Goal: Book appointment/travel/reservation

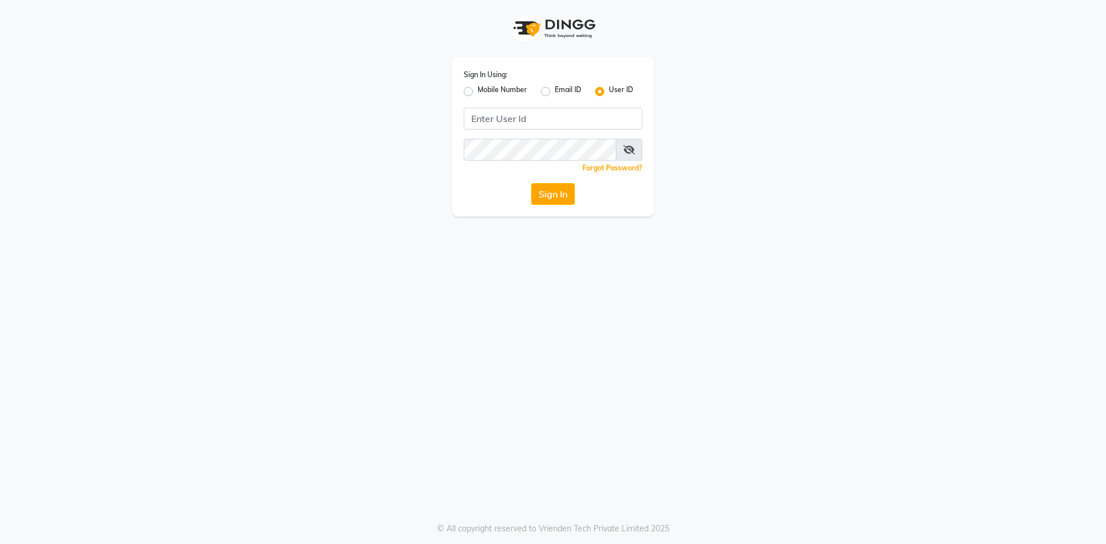
click at [478, 89] on label "Mobile Number" at bounding box center [503, 92] width 50 height 14
click at [478, 89] on input "Mobile Number" at bounding box center [481, 88] width 7 height 7
radio input "true"
radio input "false"
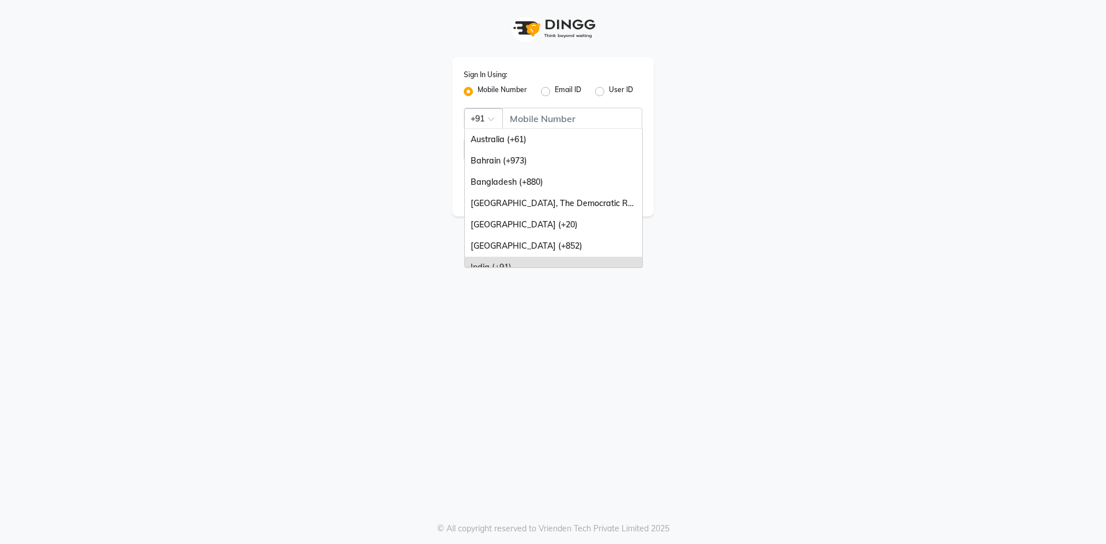
click at [478, 120] on div at bounding box center [483, 118] width 37 height 12
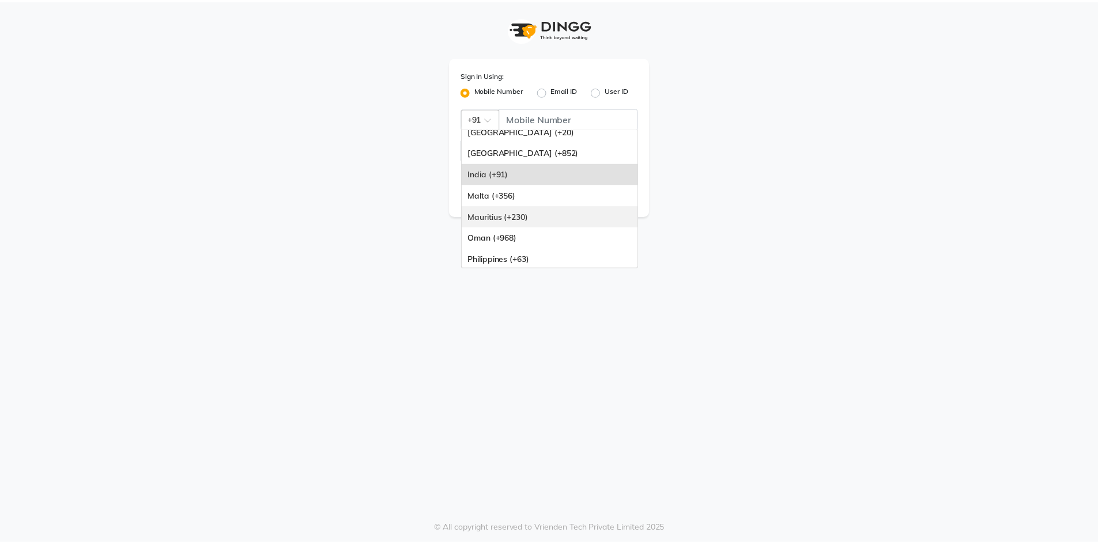
scroll to position [288, 0]
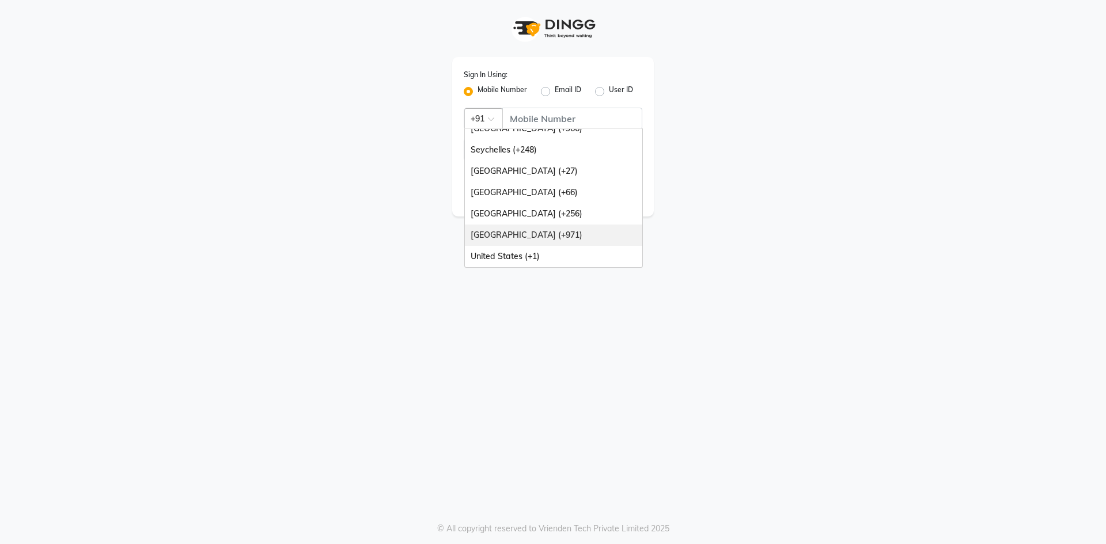
click at [516, 236] on div "[GEOGRAPHIC_DATA] (+971)" at bounding box center [553, 235] width 177 height 21
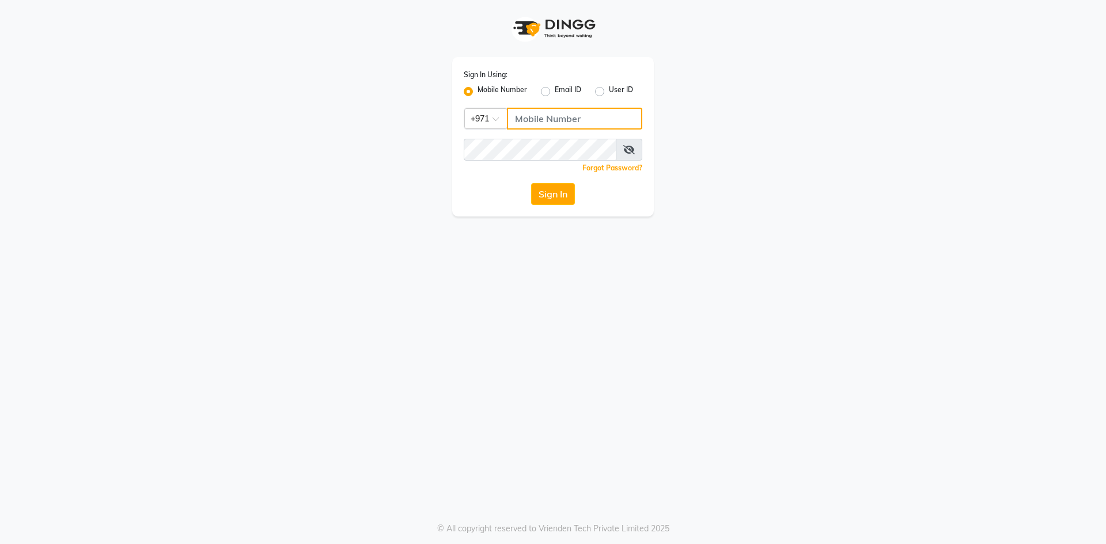
click at [562, 126] on input "Username" at bounding box center [574, 119] width 135 height 22
type input "564808286"
click at [540, 186] on button "Sign In" at bounding box center [553, 194] width 44 height 22
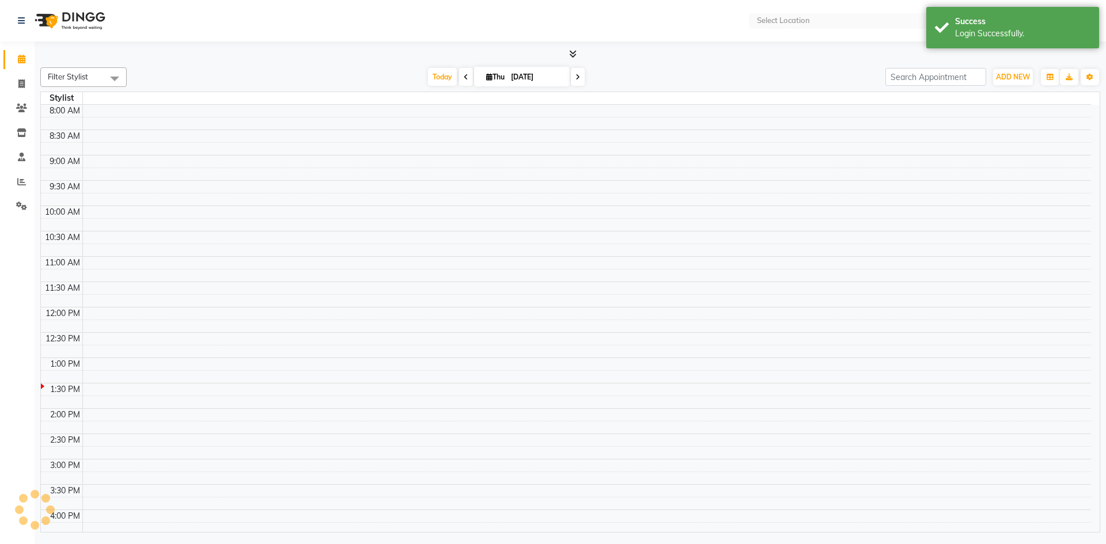
select select "en"
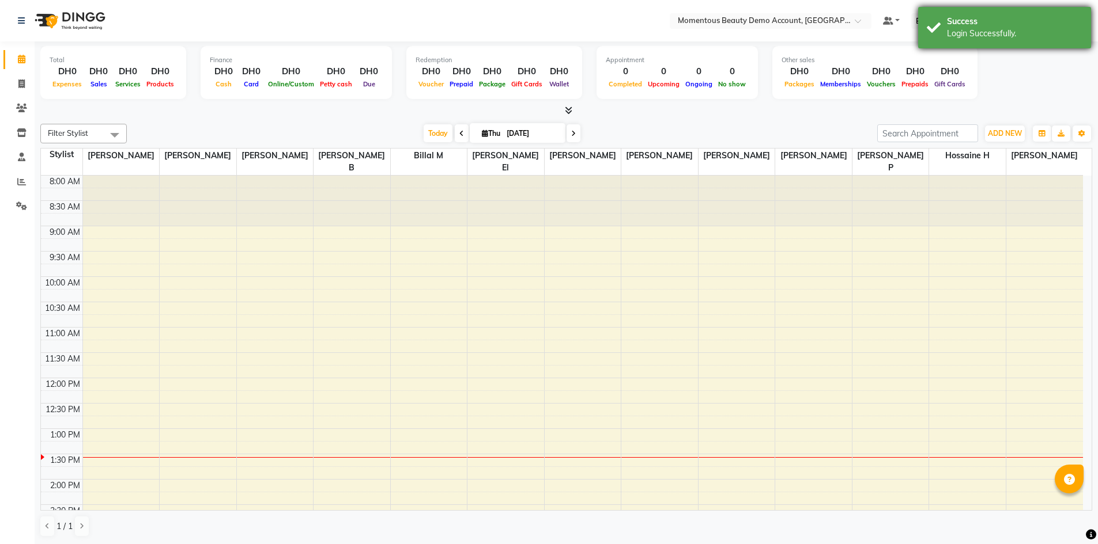
click at [997, 14] on div "Success Login Successfully." at bounding box center [1004, 27] width 173 height 41
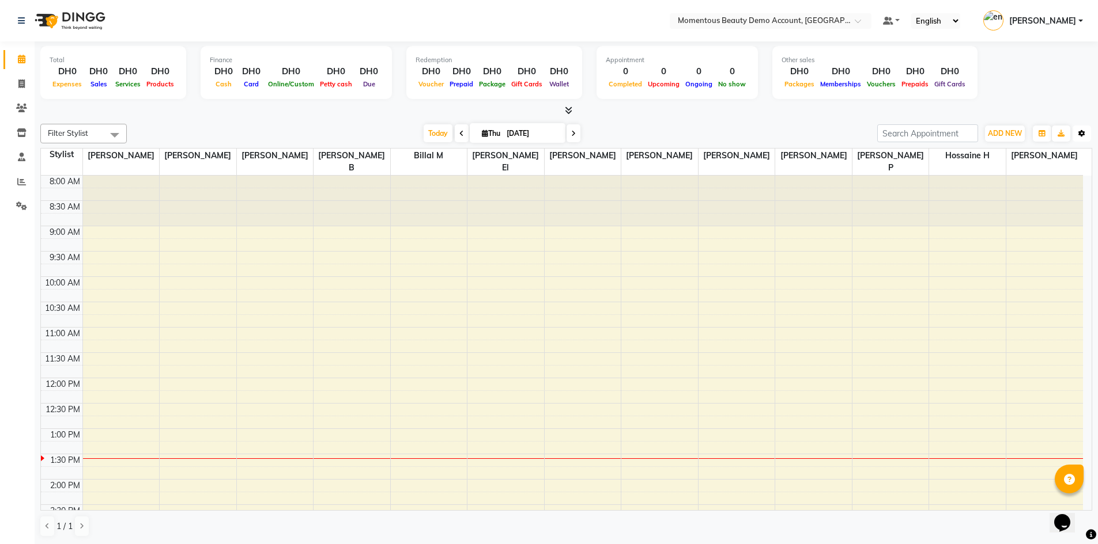
click at [1079, 130] on icon "button" at bounding box center [1081, 133] width 7 height 7
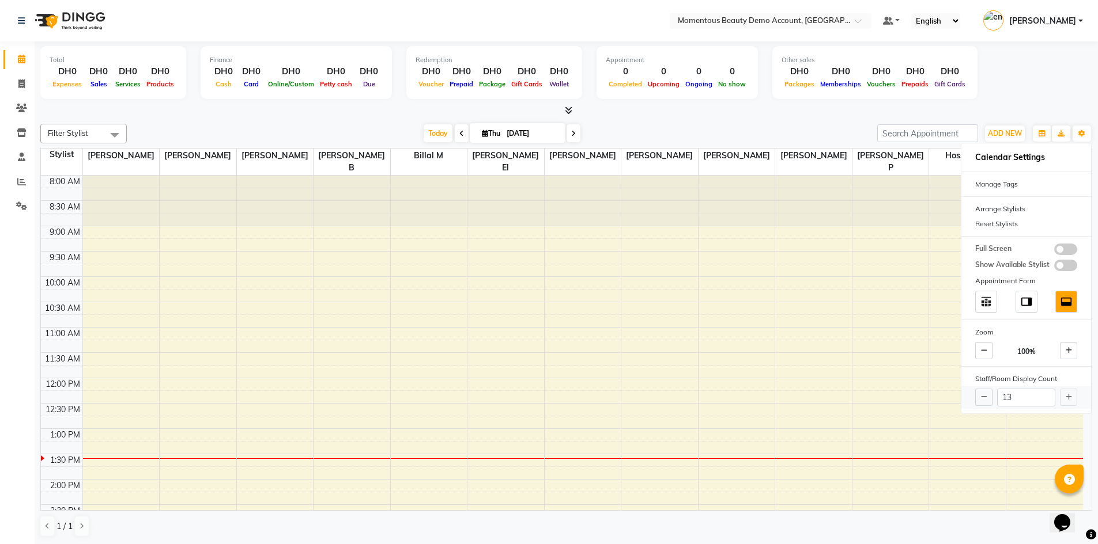
drag, startPoint x: 1070, startPoint y: 393, endPoint x: 846, endPoint y: 209, distance: 289.8
click at [1070, 393] on div "13" at bounding box center [1026, 398] width 130 height 22
click at [1079, 137] on button "Toggle Dropdown" at bounding box center [1081, 134] width 18 height 16
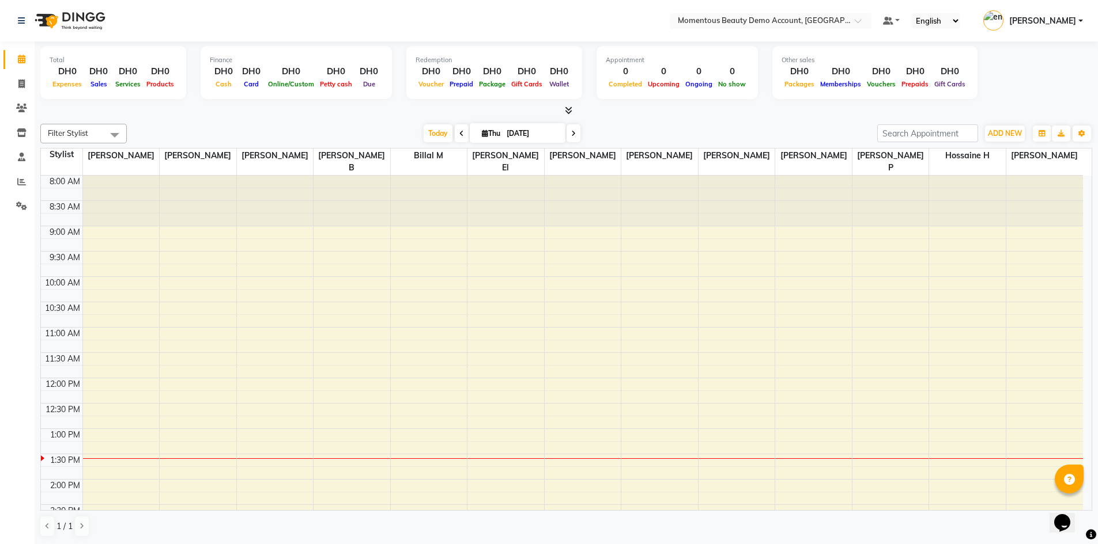
click at [1096, 535] on div "Total DH0 Expenses DH0 Sales DH0 Services DH0 Products Finance DH0 Cash DH0 Car…" at bounding box center [566, 293] width 1063 height 504
drag, startPoint x: 1093, startPoint y: 535, endPoint x: 973, endPoint y: 401, distance: 179.9
click at [1092, 535] on icon at bounding box center [1090, 535] width 10 height 10
click at [870, 116] on div at bounding box center [565, 111] width 1051 height 12
click at [1083, 134] on icon "button" at bounding box center [1081, 133] width 7 height 7
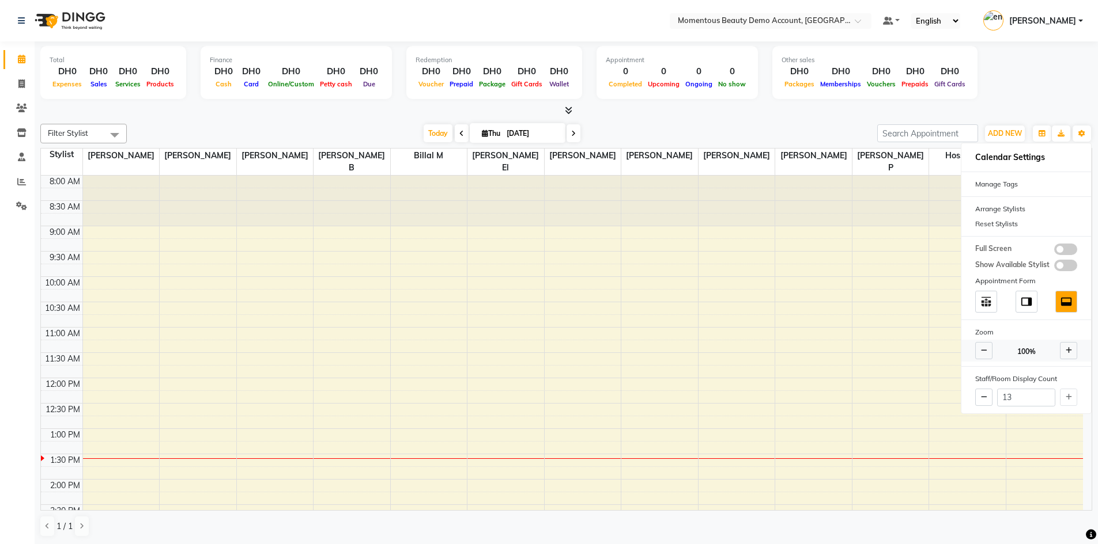
click at [1065, 348] on icon at bounding box center [1068, 350] width 6 height 7
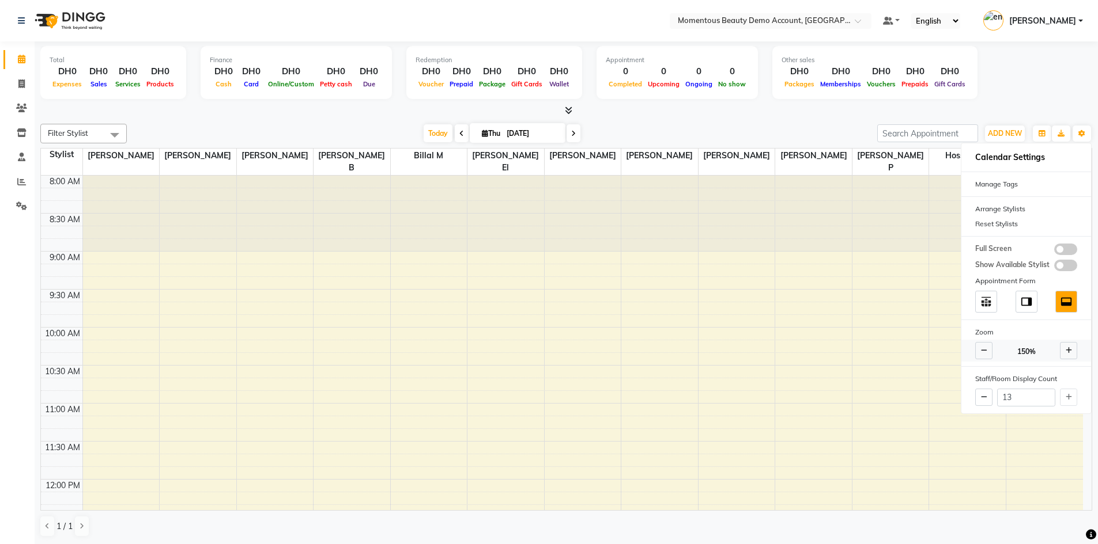
click at [1065, 348] on icon at bounding box center [1068, 350] width 6 height 7
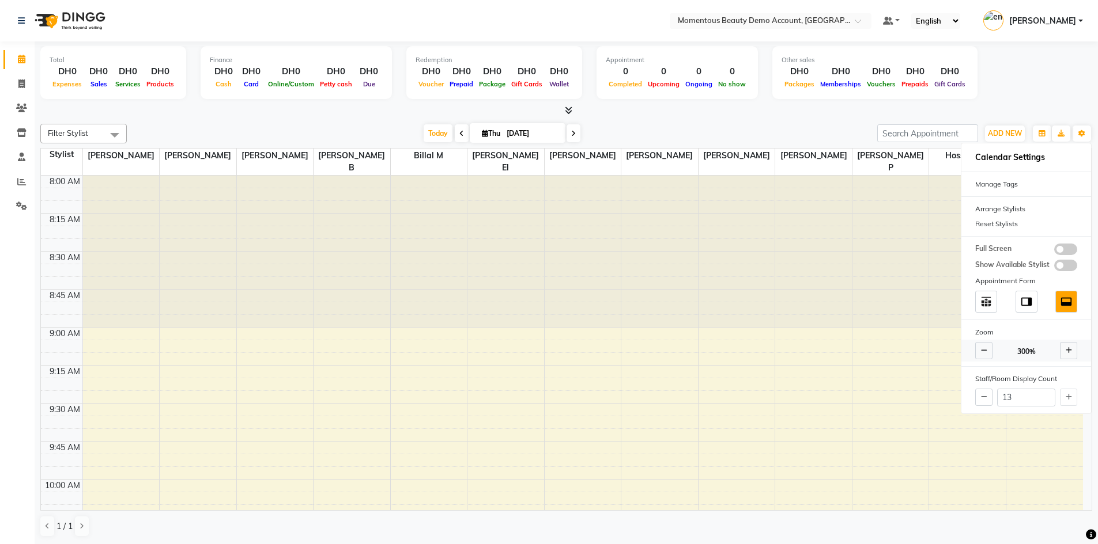
click at [983, 349] on icon at bounding box center [984, 350] width 6 height 7
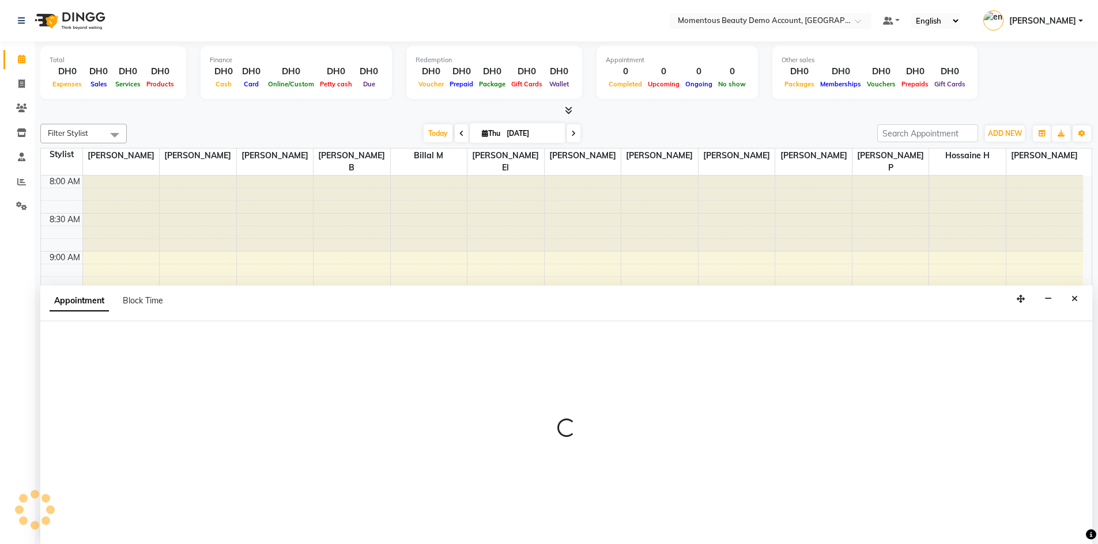
scroll to position [1, 0]
select select "90825"
select select "600"
select select "tentative"
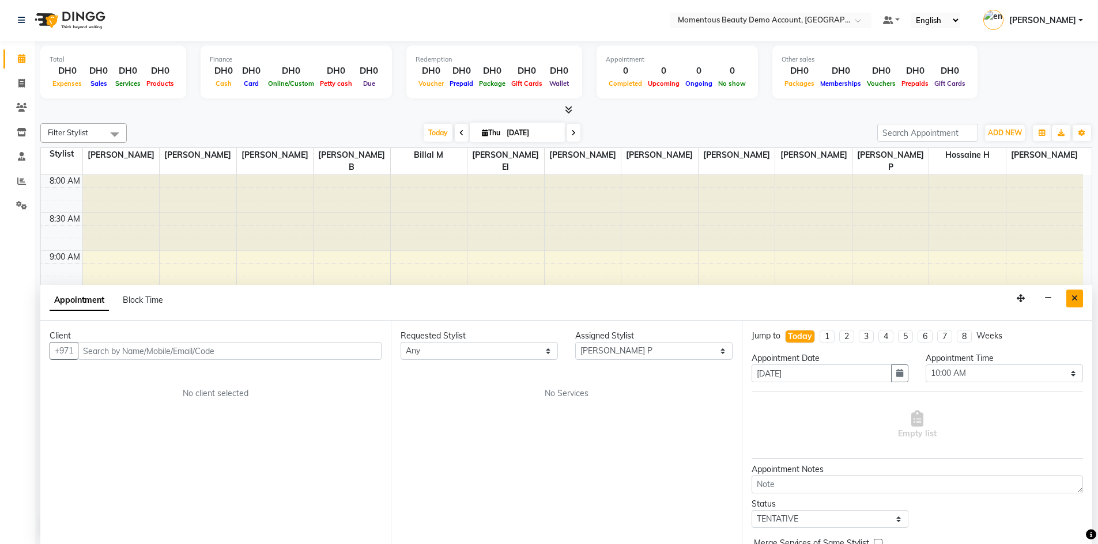
click at [1074, 294] on button "Close" at bounding box center [1074, 299] width 17 height 18
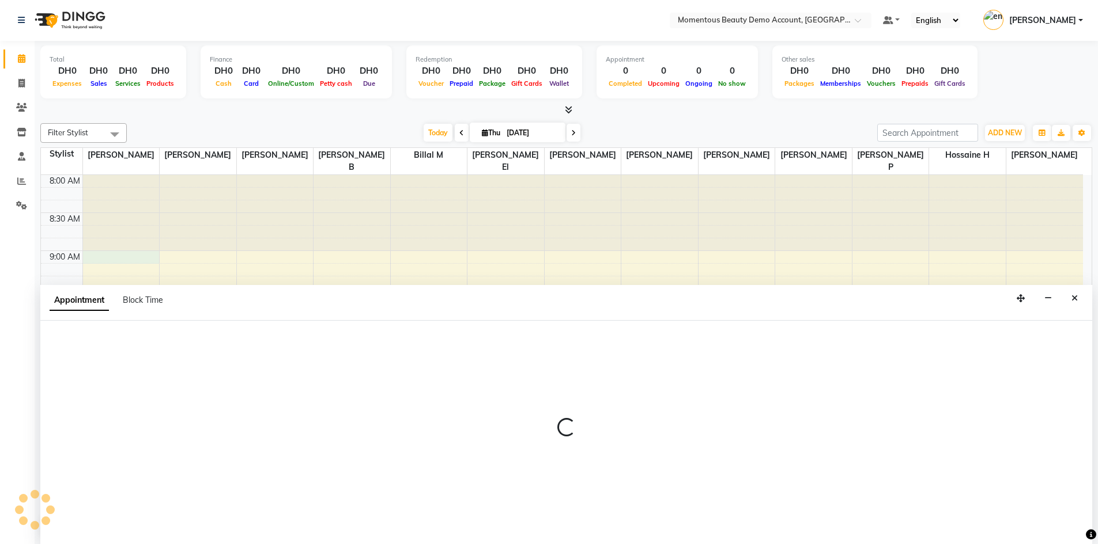
select select "54492"
select select "540"
select select "tentative"
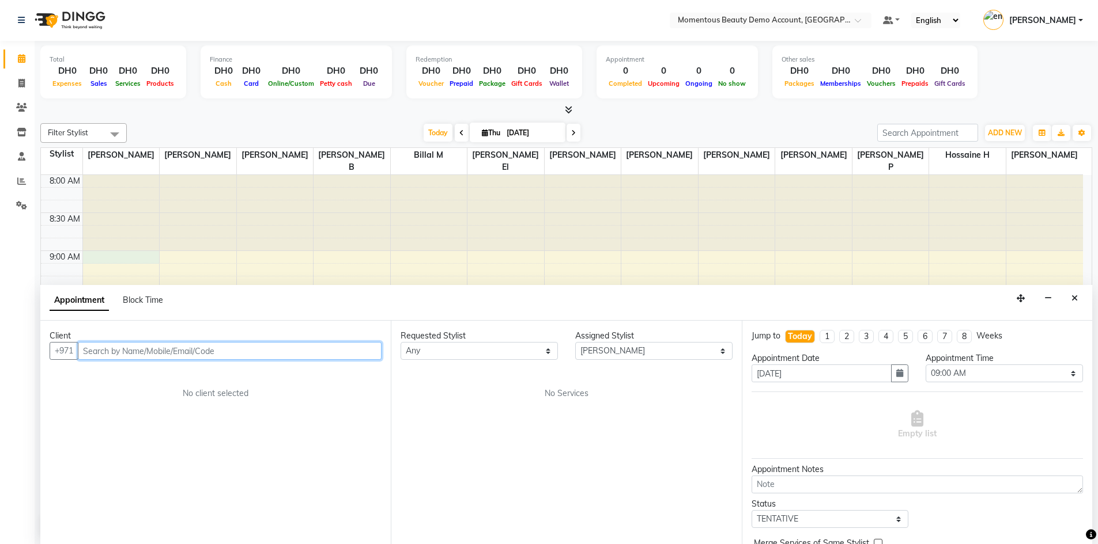
click at [168, 349] on input "text" at bounding box center [230, 351] width 304 height 18
click at [1074, 297] on icon "Close" at bounding box center [1074, 298] width 6 height 8
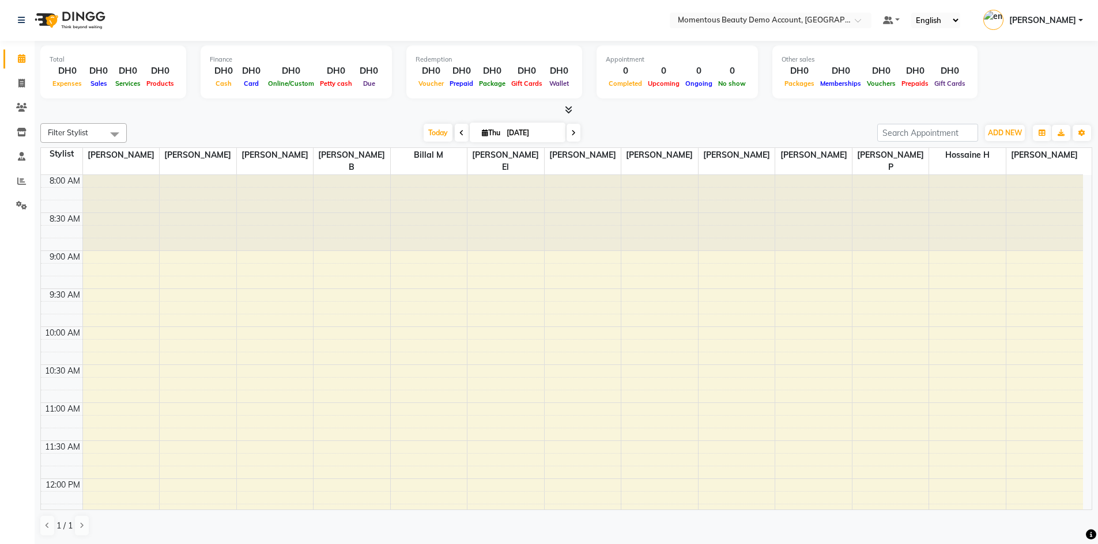
click at [11, 17] on div at bounding box center [63, 20] width 108 height 32
click at [20, 19] on icon at bounding box center [21, 20] width 7 height 8
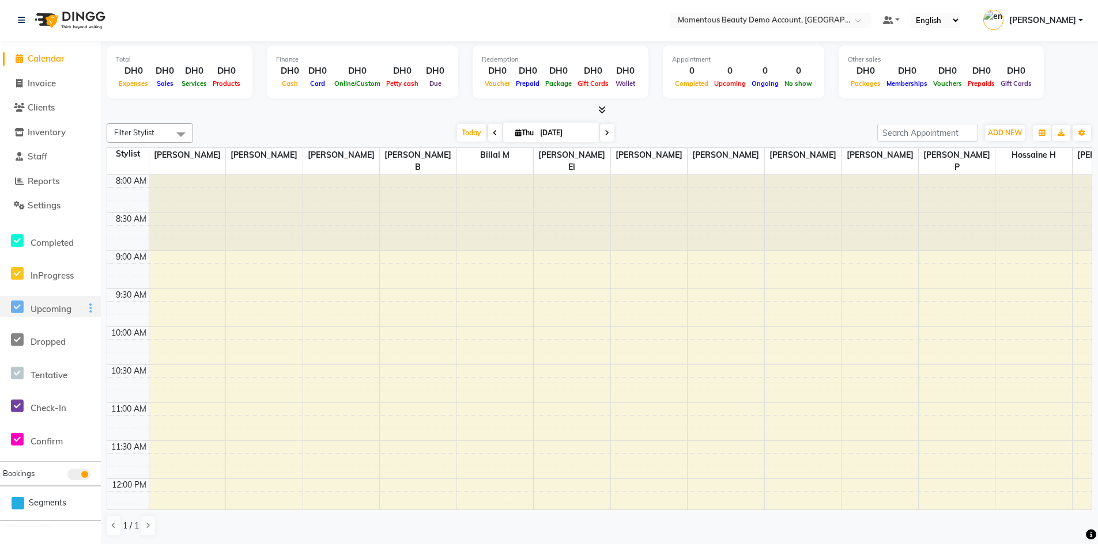
click at [94, 309] on div at bounding box center [87, 308] width 25 height 13
click at [92, 308] on icon at bounding box center [90, 308] width 3 height 1
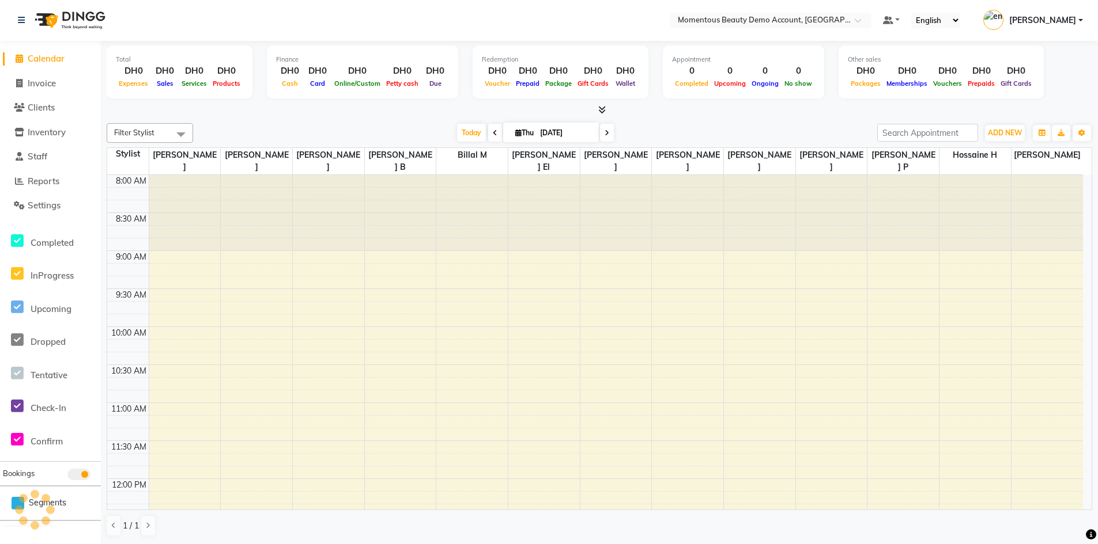
click at [286, 128] on div "[DATE] [DATE]" at bounding box center [535, 132] width 672 height 17
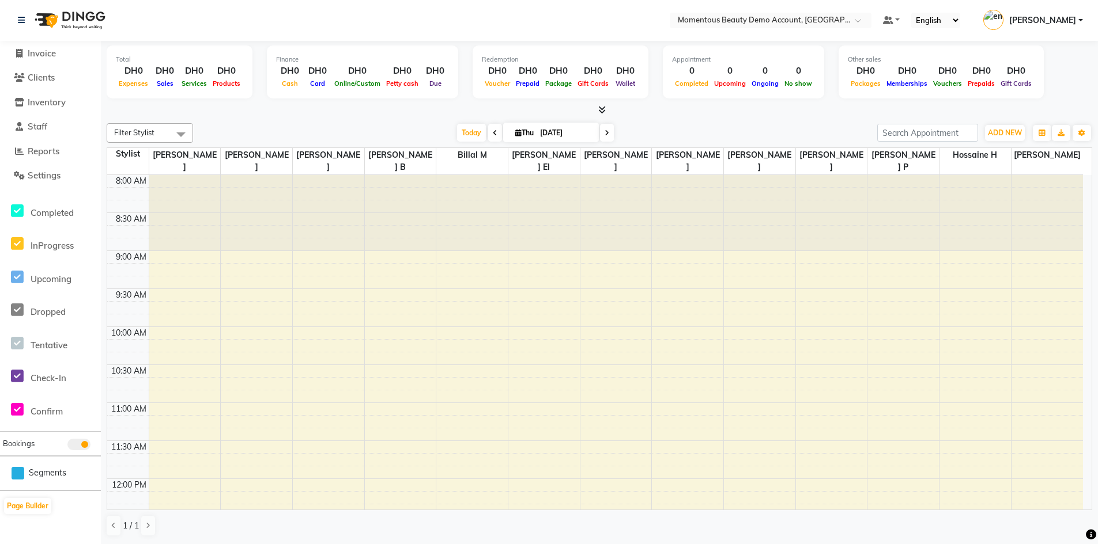
scroll to position [0, 0]
